Goal: Find specific page/section: Find specific page/section

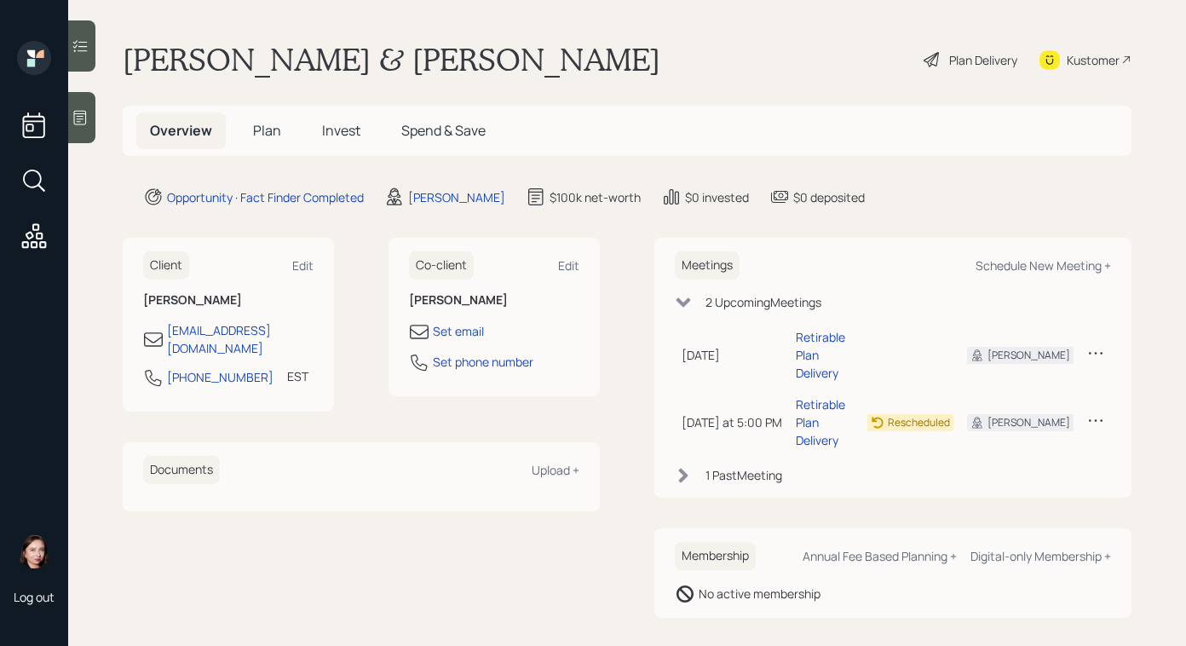
click at [71, 127] on div at bounding box center [81, 117] width 27 height 51
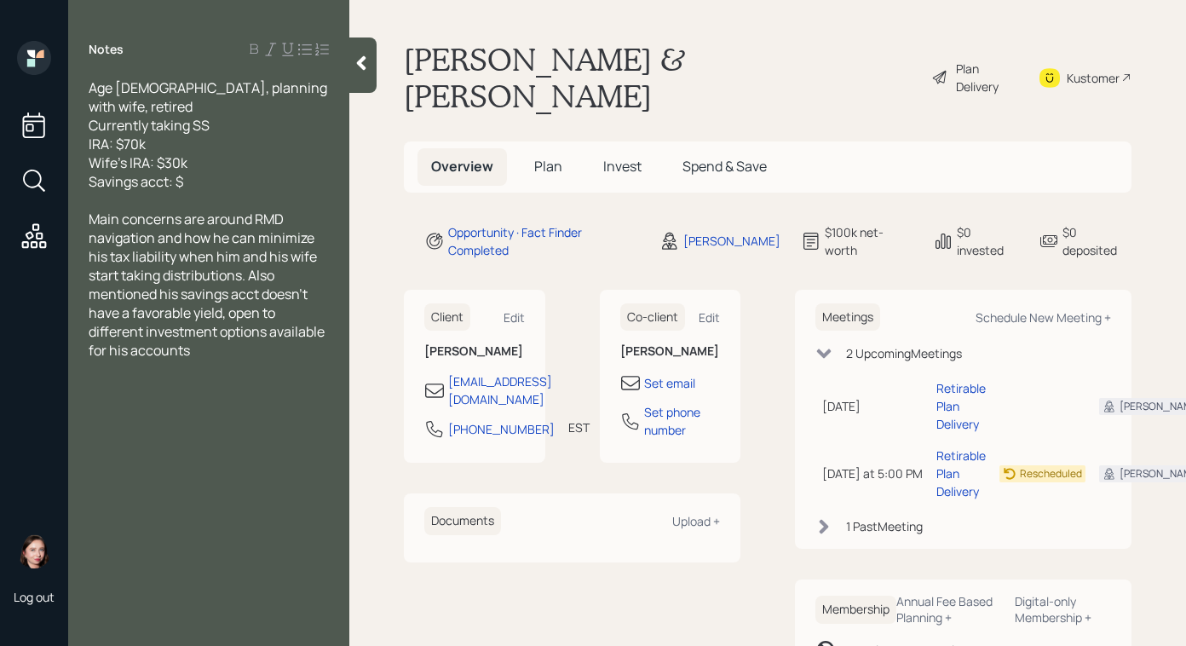
drag, startPoint x: 349, startPoint y: 77, endPoint x: 509, endPoint y: 82, distance: 159.4
click at [350, 78] on div at bounding box center [362, 64] width 27 height 55
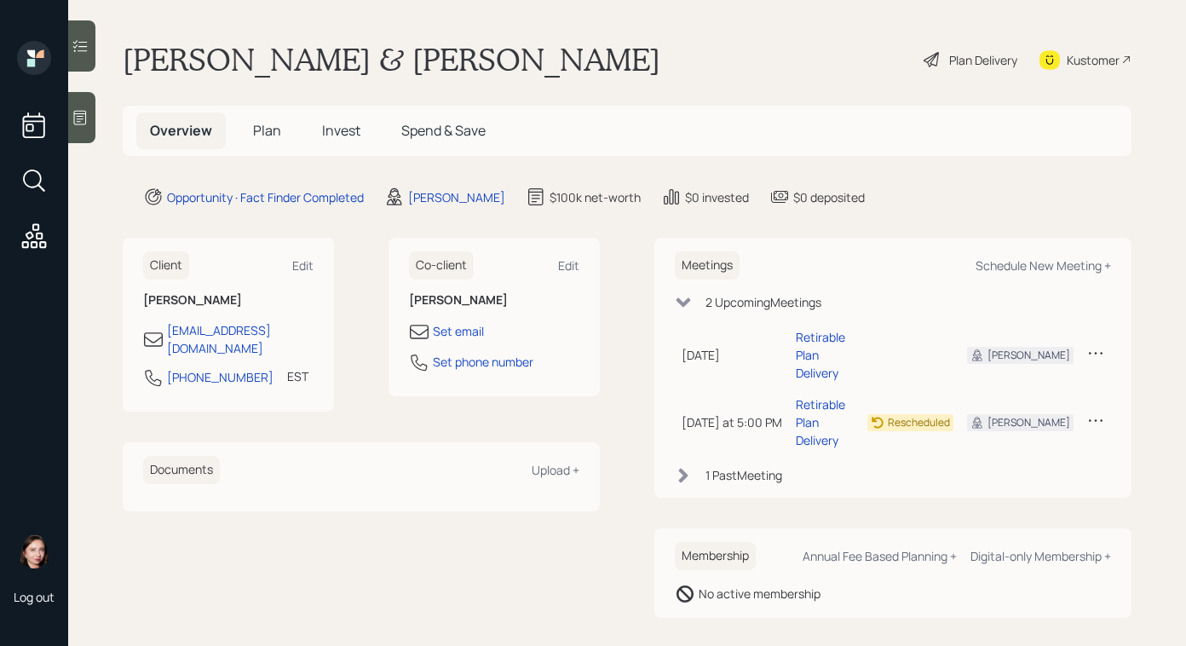
click at [81, 127] on div at bounding box center [81, 117] width 27 height 51
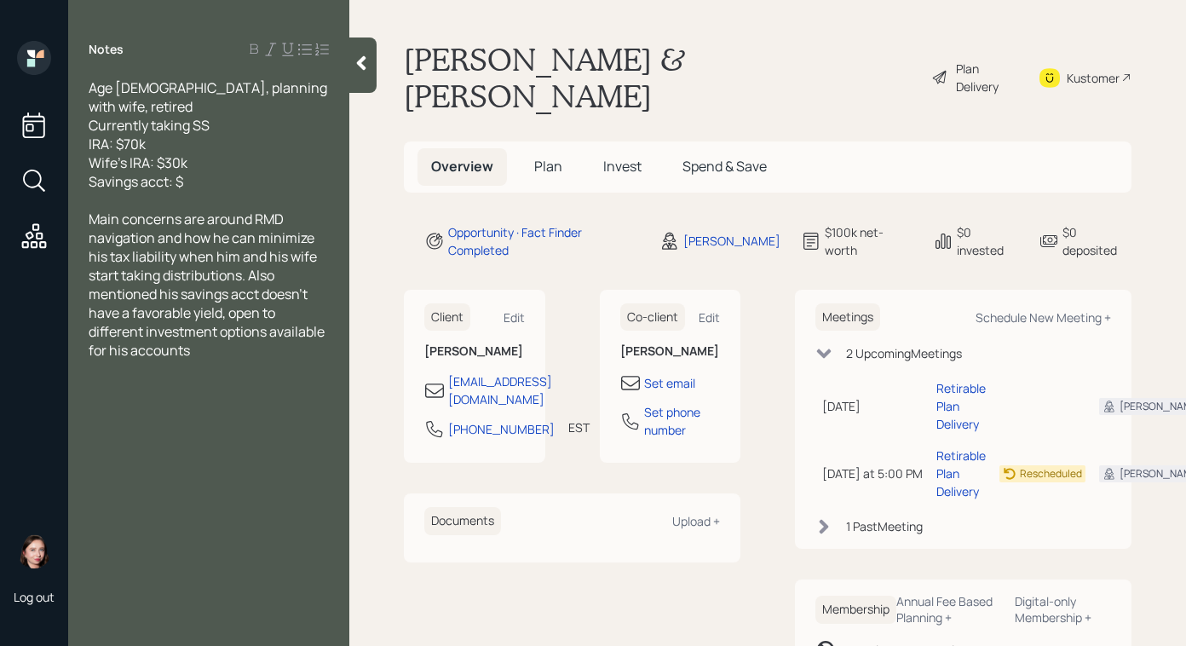
click at [956, 60] on div "Plan Delivery" at bounding box center [986, 78] width 61 height 36
